Goal: Navigation & Orientation: Find specific page/section

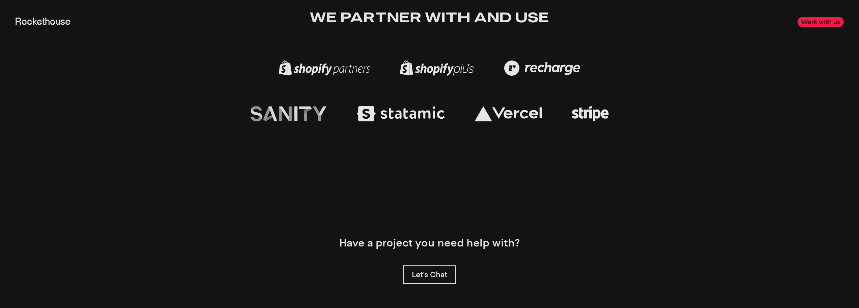
scroll to position [2577, 0]
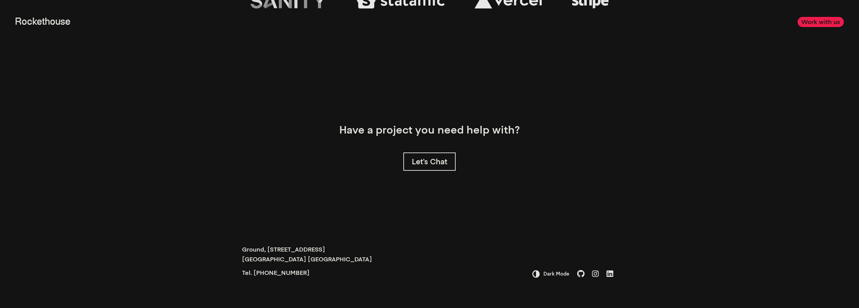
click at [557, 273] on span "Dark Mode" at bounding box center [555, 273] width 30 height 7
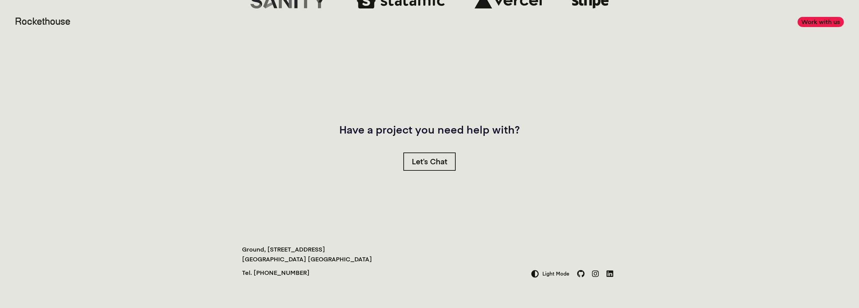
click at [557, 273] on span "Light Mode" at bounding box center [554, 273] width 31 height 7
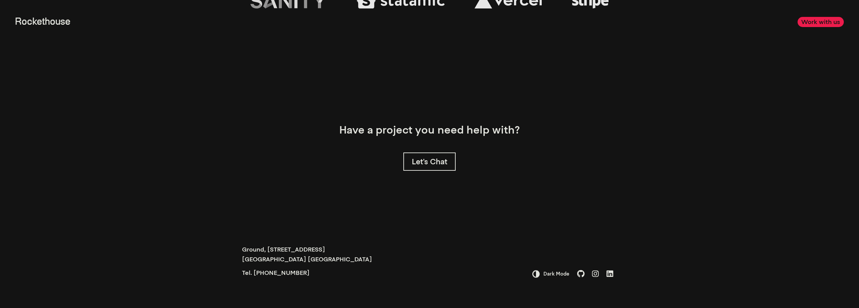
click at [557, 273] on span "Dark Mode" at bounding box center [555, 273] width 30 height 7
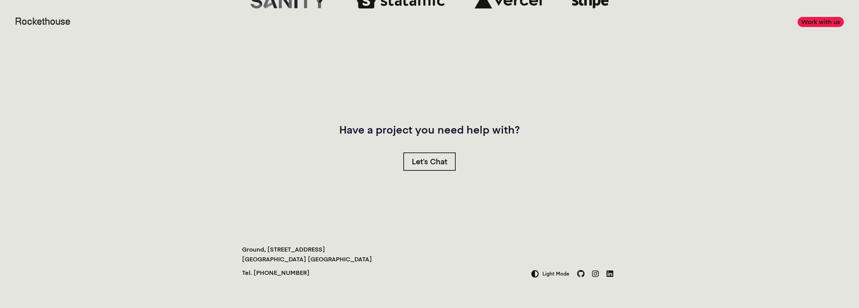
click at [557, 273] on span "Light Mode" at bounding box center [554, 273] width 31 height 7
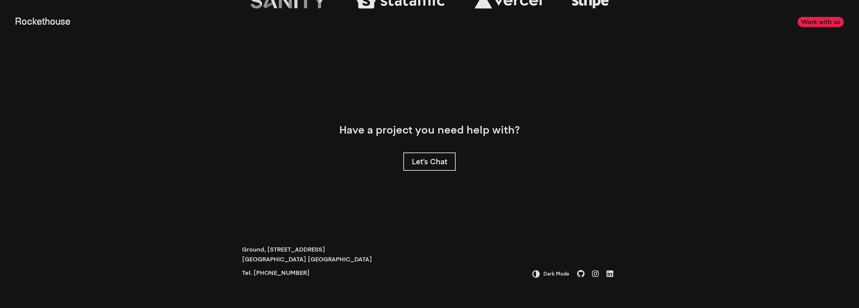
click at [583, 271] on icon at bounding box center [580, 273] width 7 height 7
click at [815, 20] on link "Work with us" at bounding box center [821, 22] width 46 height 10
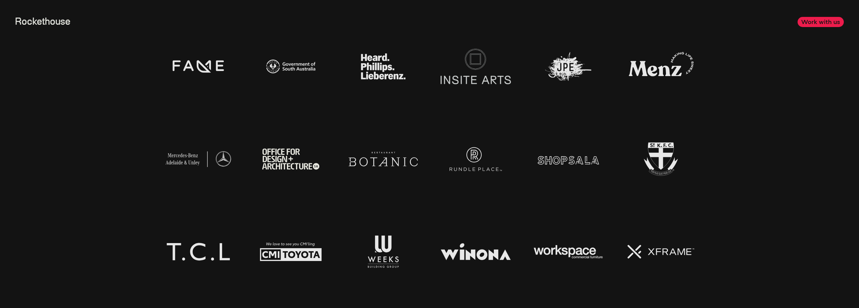
scroll to position [1868, 0]
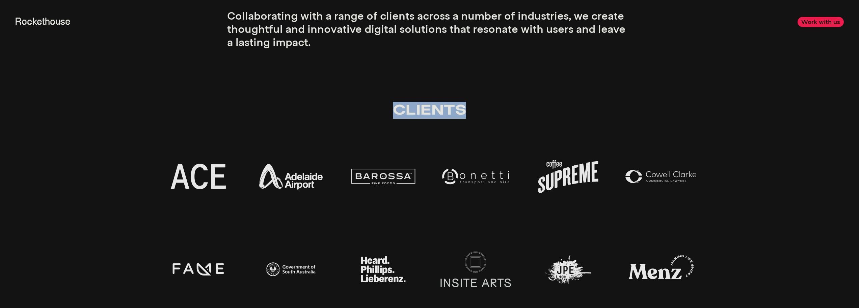
drag, startPoint x: 444, startPoint y: 122, endPoint x: 469, endPoint y: 122, distance: 24.6
click at [469, 122] on div "Clients" at bounding box center [430, 109] width 540 height 47
click at [744, 185] on section "Clients" at bounding box center [429, 289] width 859 height 436
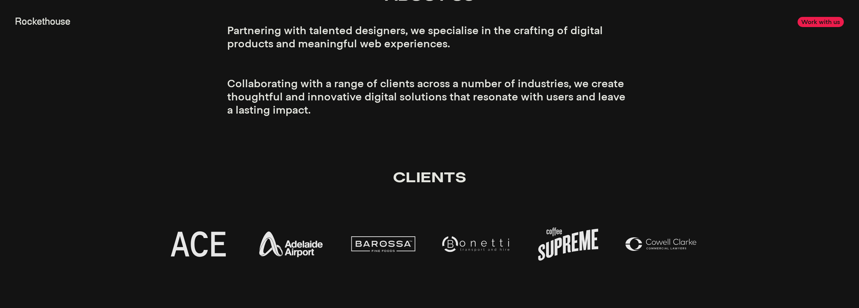
scroll to position [1666, 0]
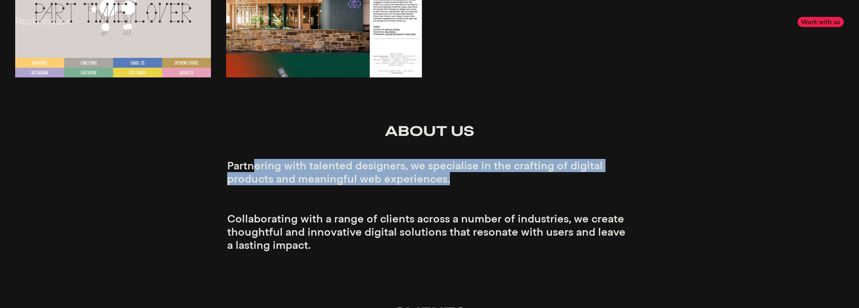
drag, startPoint x: 253, startPoint y: 167, endPoint x: 598, endPoint y: 179, distance: 345.2
click at [602, 177] on p "Partnering with talented designers, we specialise in the crafting of digital pr…" at bounding box center [429, 205] width 405 height 92
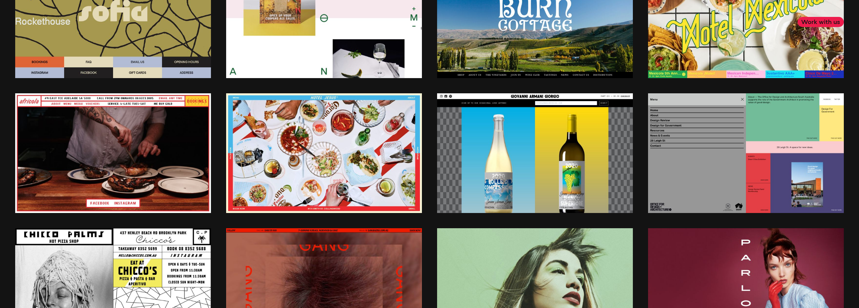
scroll to position [1024, 0]
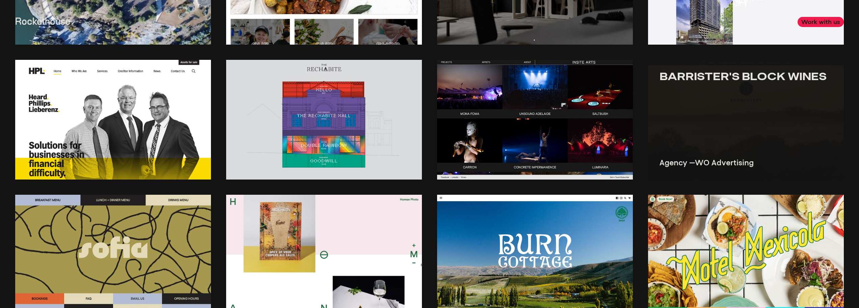
click at [781, 121] on img at bounding box center [746, 120] width 196 height 120
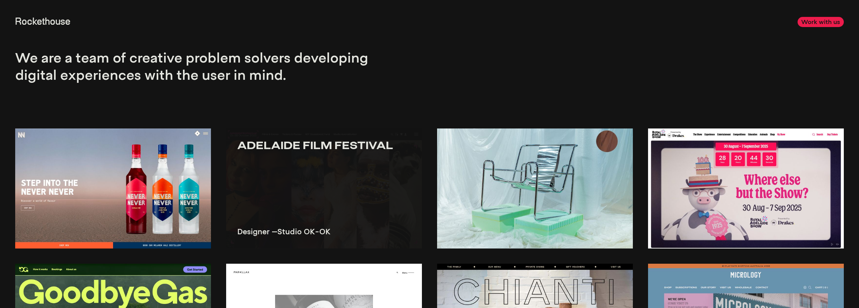
scroll to position [0, 0]
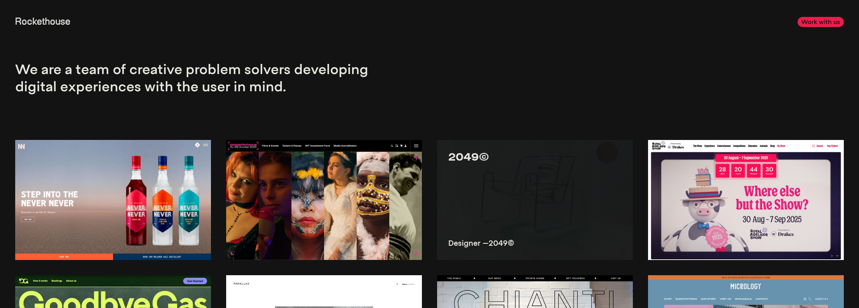
click at [511, 188] on img at bounding box center [535, 200] width 196 height 120
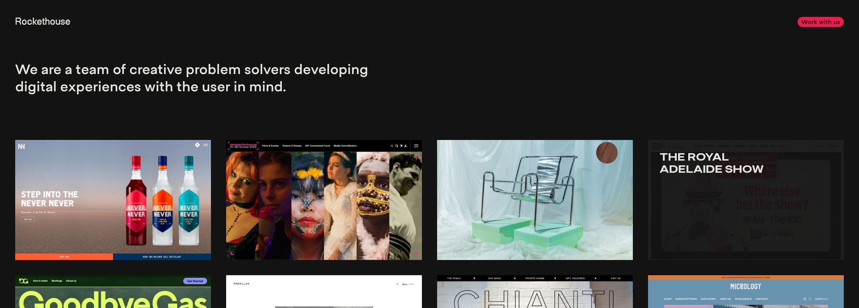
click at [795, 203] on img at bounding box center [746, 200] width 196 height 120
